Goal: Task Accomplishment & Management: Use online tool/utility

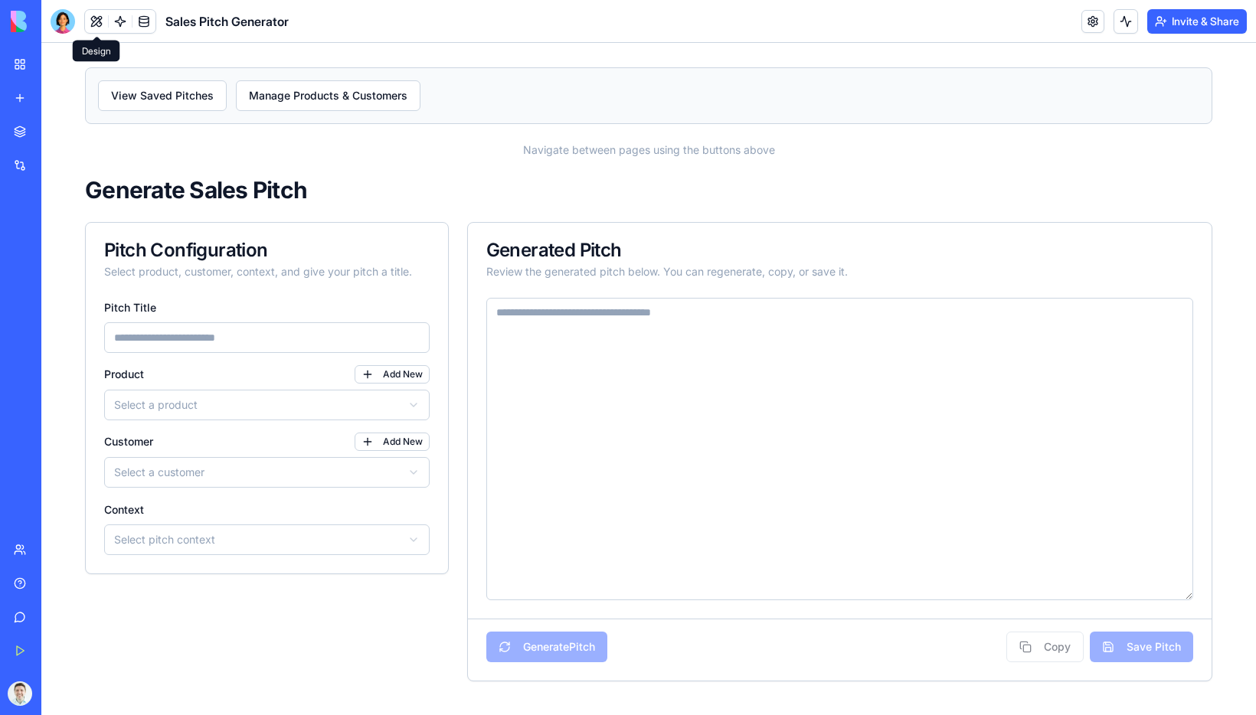
click at [97, 25] on button at bounding box center [96, 21] width 23 height 23
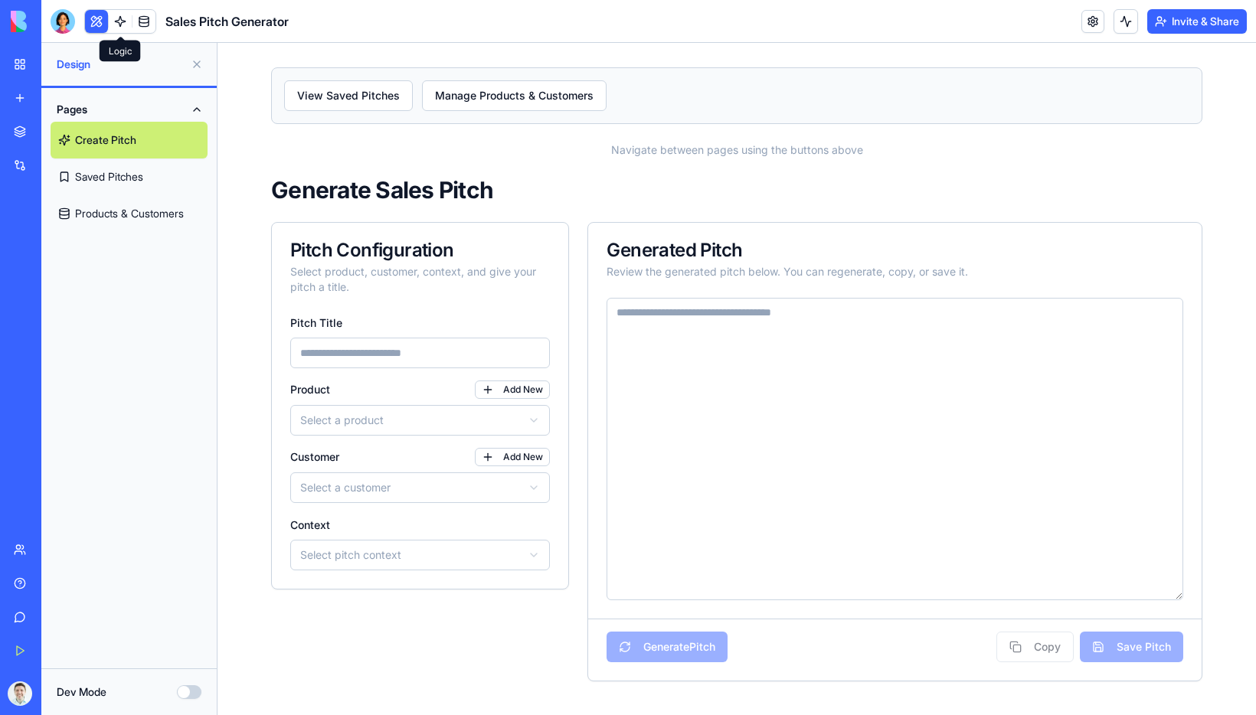
click at [116, 23] on link at bounding box center [120, 21] width 23 height 23
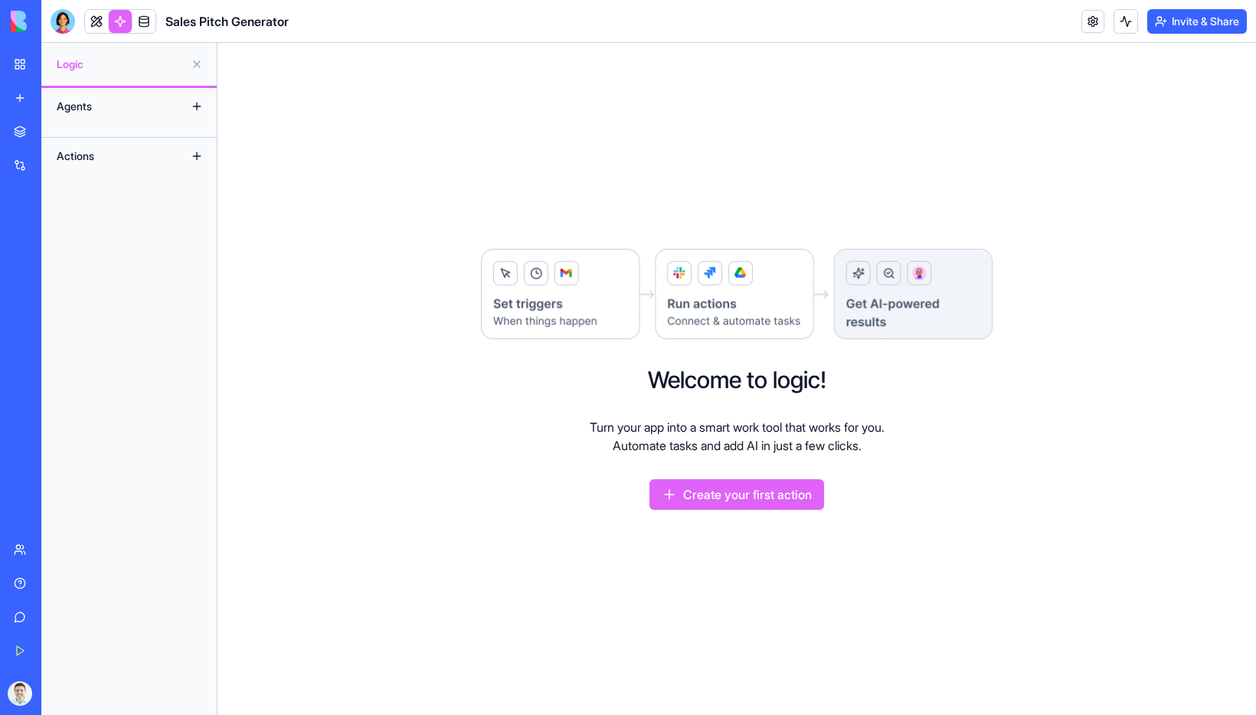
click at [132, 109] on div "Agents" at bounding box center [110, 106] width 123 height 25
click at [197, 108] on button at bounding box center [197, 106] width 25 height 25
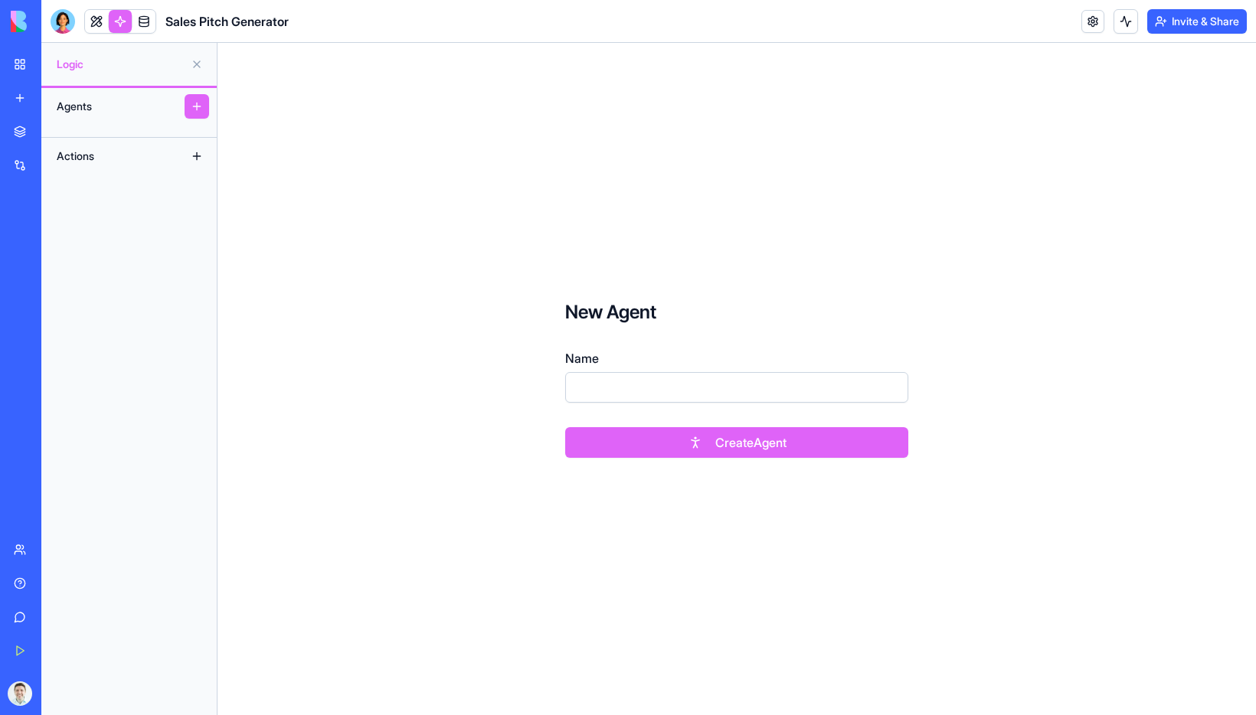
click at [139, 113] on div "Agents" at bounding box center [110, 106] width 123 height 25
click at [193, 155] on button at bounding box center [197, 156] width 25 height 25
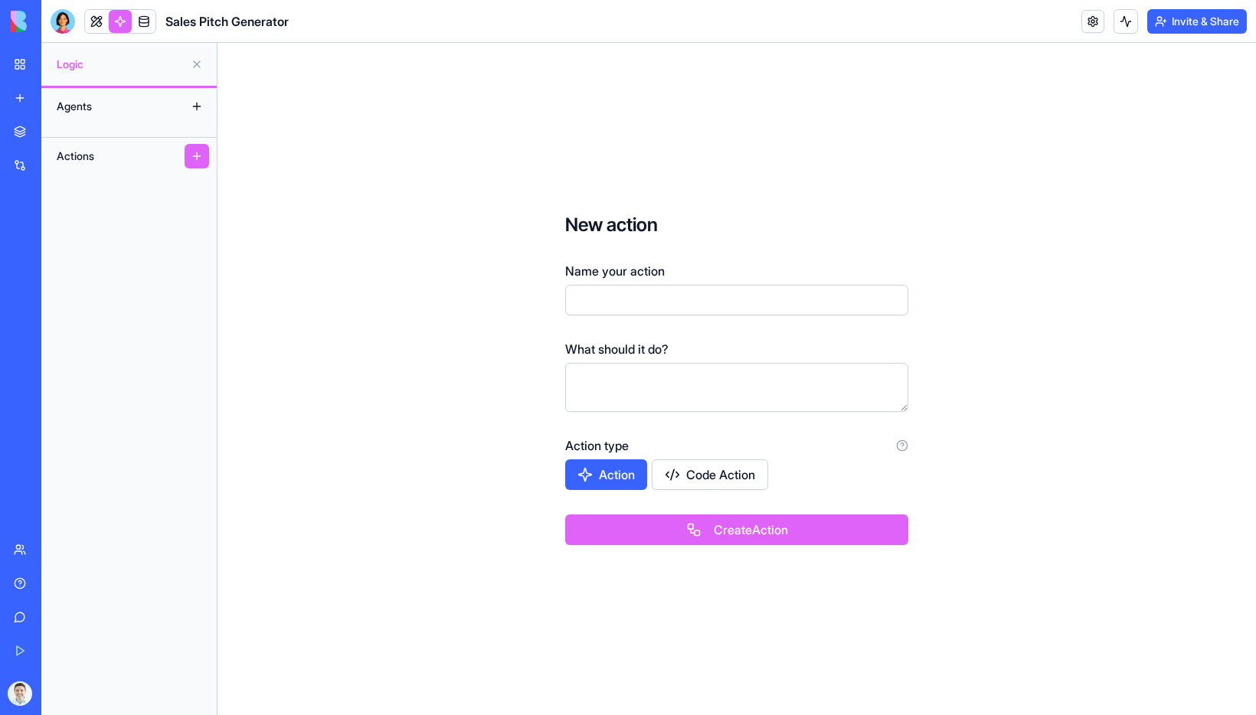
click at [69, 21] on img at bounding box center [58, 21] width 95 height 21
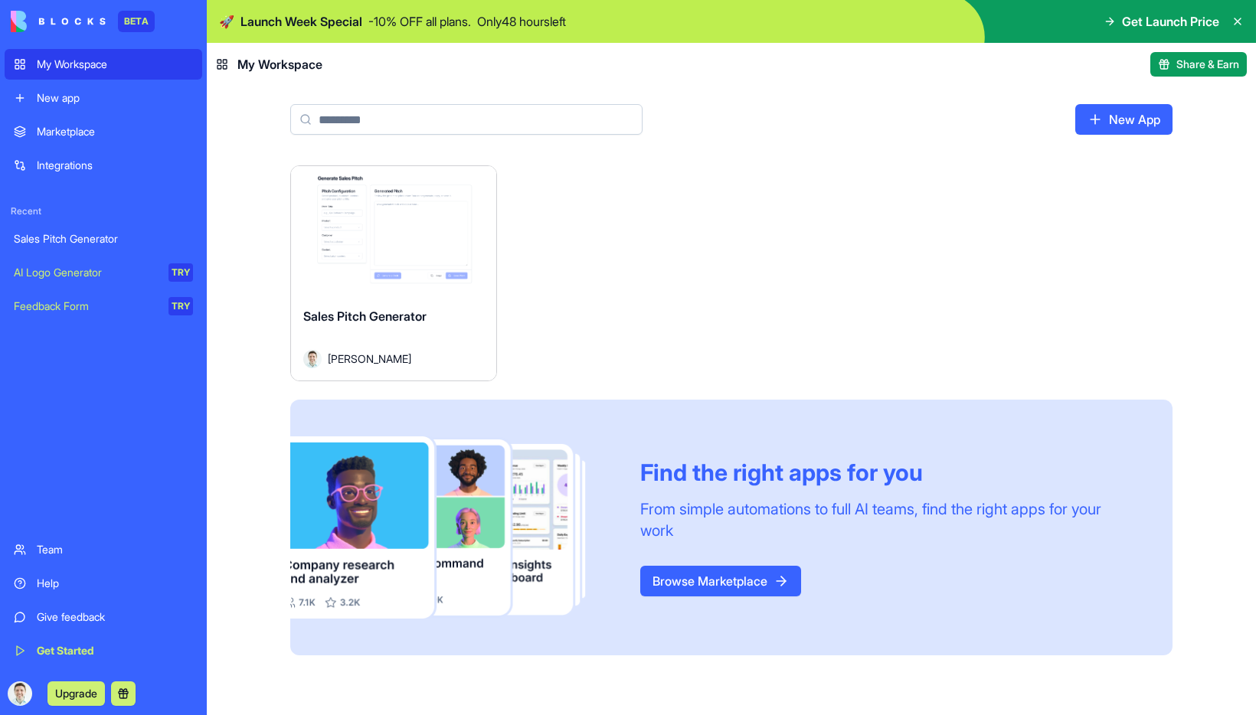
click at [67, 101] on div "New app" at bounding box center [115, 97] width 156 height 15
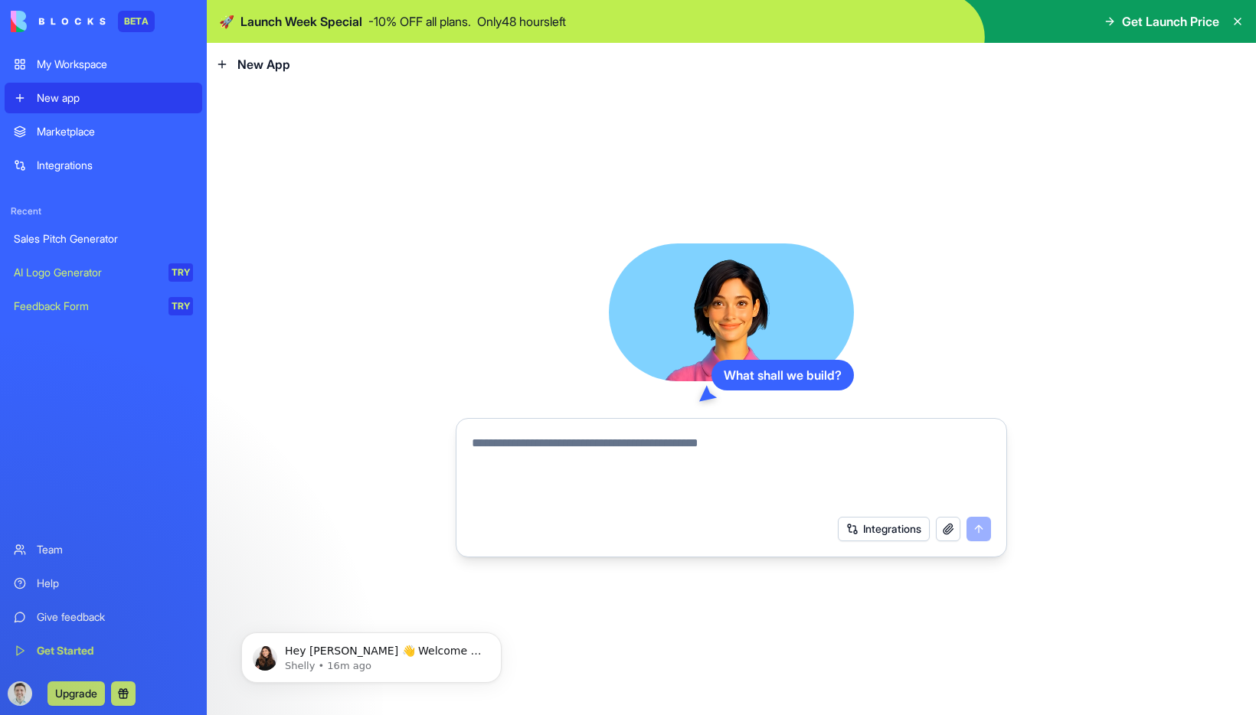
click at [150, 176] on link "Integrations" at bounding box center [104, 165] width 198 height 31
